Goal: Task Accomplishment & Management: Complete application form

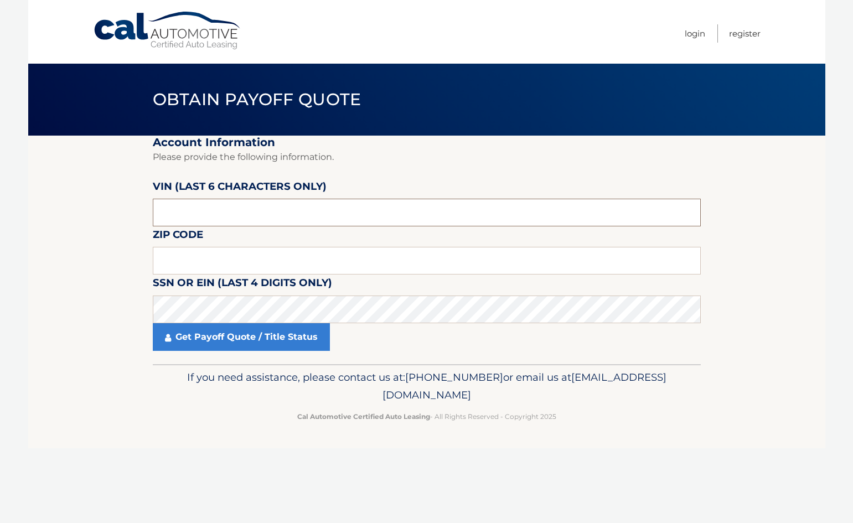
click at [278, 204] on input "text" at bounding box center [427, 213] width 548 height 28
click at [340, 216] on input "text" at bounding box center [427, 213] width 548 height 28
type input "098302"
click at [336, 256] on input "text" at bounding box center [427, 261] width 548 height 28
type input "33445"
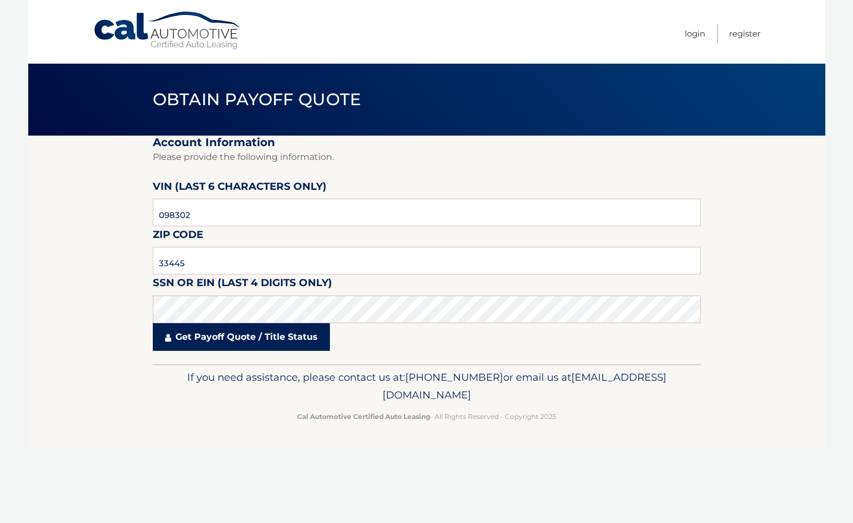
click at [302, 329] on link "Get Payoff Quote / Title Status" at bounding box center [241, 337] width 177 height 28
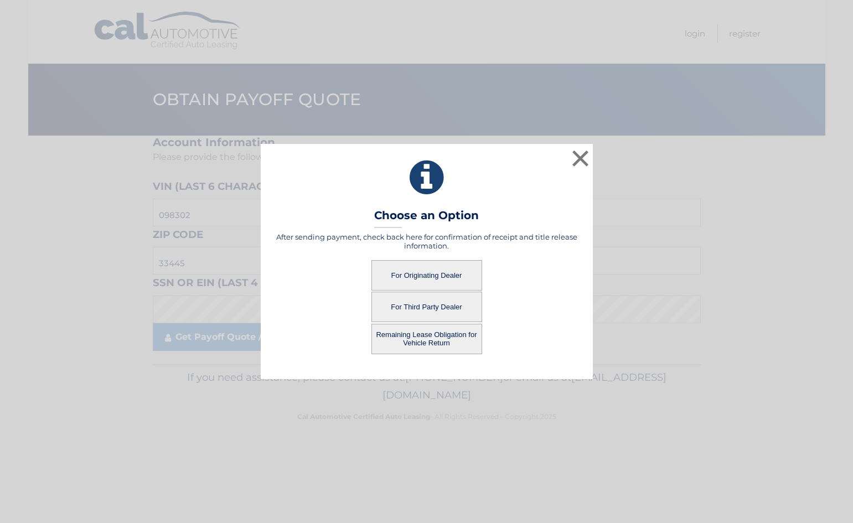
click at [400, 276] on button "For Originating Dealer" at bounding box center [426, 275] width 111 height 30
click at [417, 272] on button "For Originating Dealer" at bounding box center [426, 275] width 111 height 30
click at [444, 335] on button "Remaining Lease Obligation for Vehicle Return" at bounding box center [426, 339] width 111 height 30
click at [424, 332] on button "Remaining Lease Obligation for Vehicle Return" at bounding box center [426, 339] width 111 height 30
click at [430, 334] on button "Remaining Lease Obligation for Vehicle Return" at bounding box center [426, 339] width 111 height 30
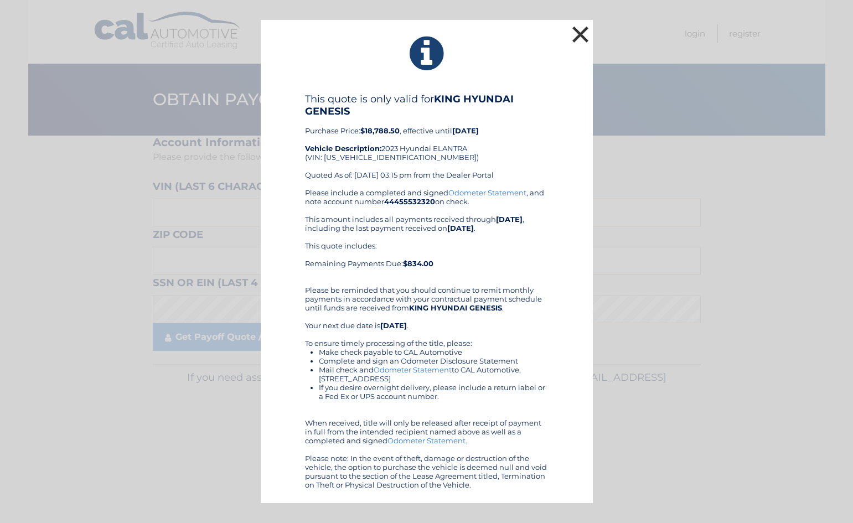
click at [580, 28] on button "×" at bounding box center [580, 34] width 22 height 22
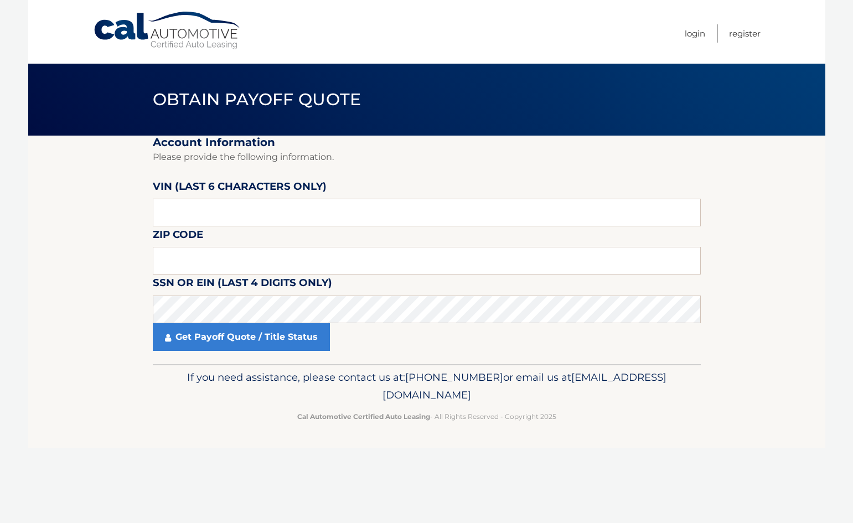
click at [72, 264] on section "Account Information Please provide the following information. VIN (last 6 chara…" at bounding box center [426, 250] width 797 height 229
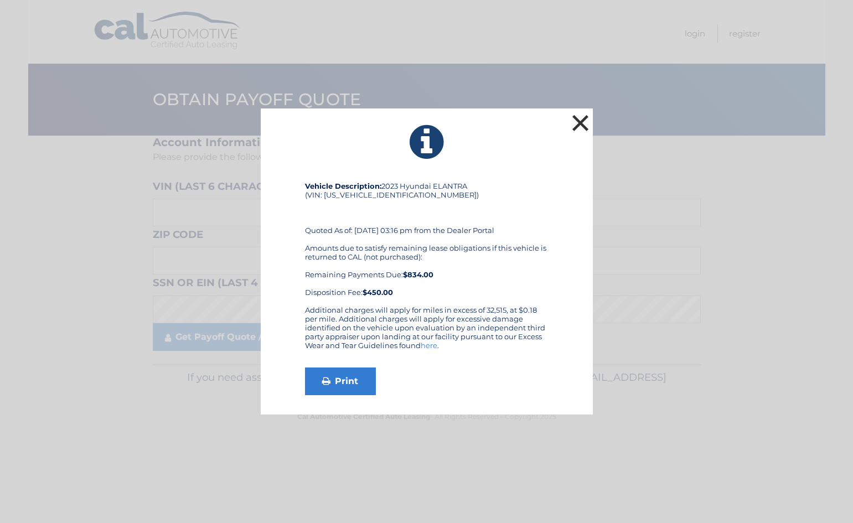
click at [582, 125] on button "×" at bounding box center [580, 123] width 22 height 22
